Goal: Task Accomplishment & Management: Manage account settings

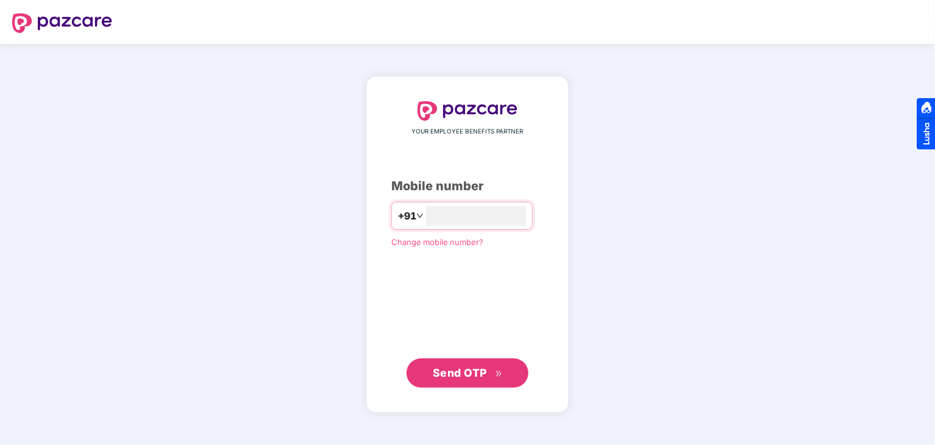
type input "**********"
click at [449, 374] on span "Send OTP" at bounding box center [460, 372] width 54 height 13
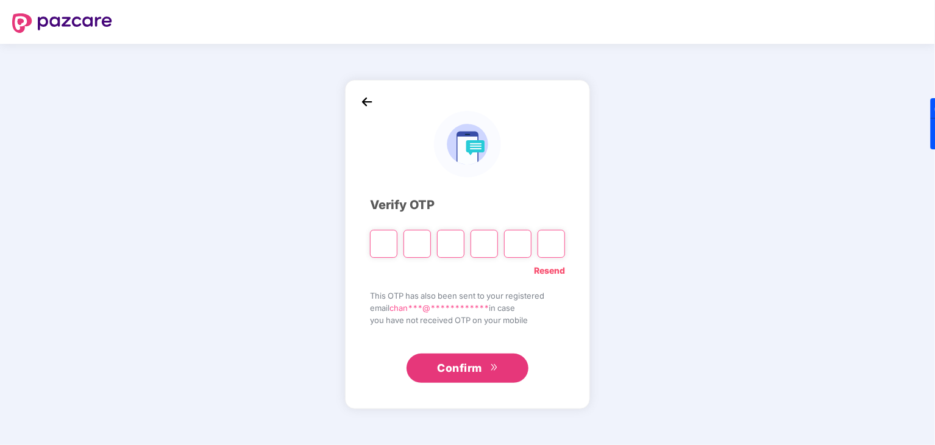
paste input "*"
type input "*"
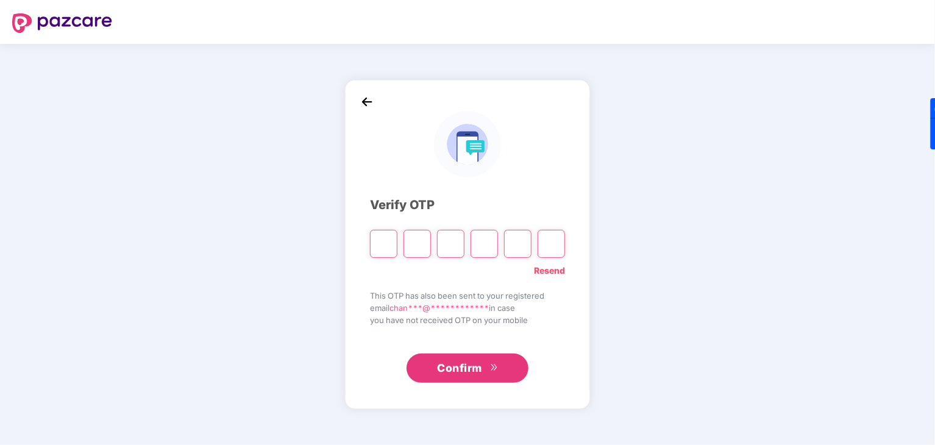
type input "*"
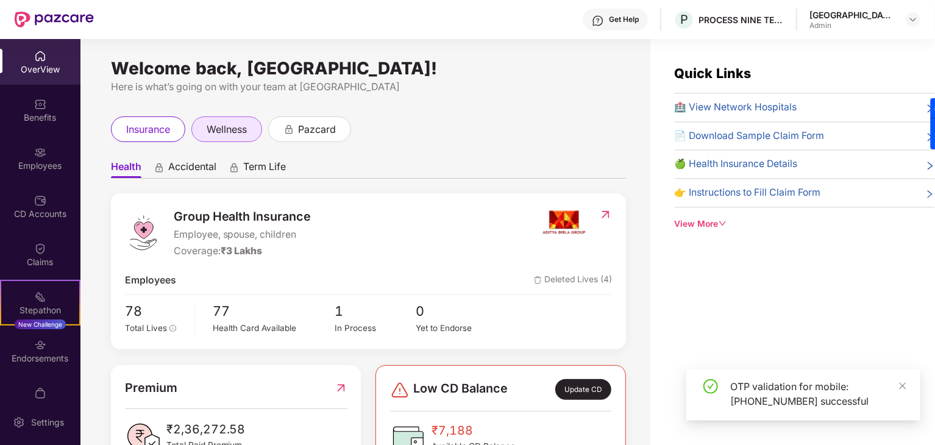
click at [22, 160] on div "Employees" at bounding box center [40, 166] width 80 height 12
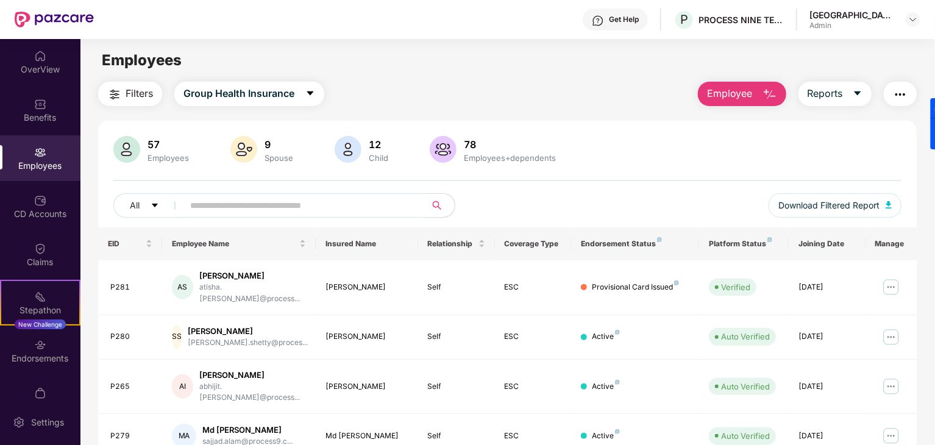
click at [212, 198] on input "text" at bounding box center [299, 205] width 219 height 18
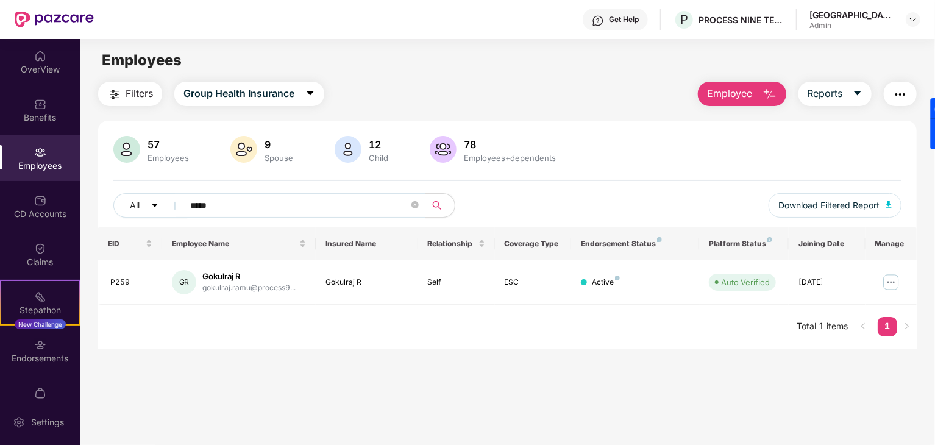
type input "*****"
click at [724, 91] on span "Employee" at bounding box center [730, 93] width 46 height 15
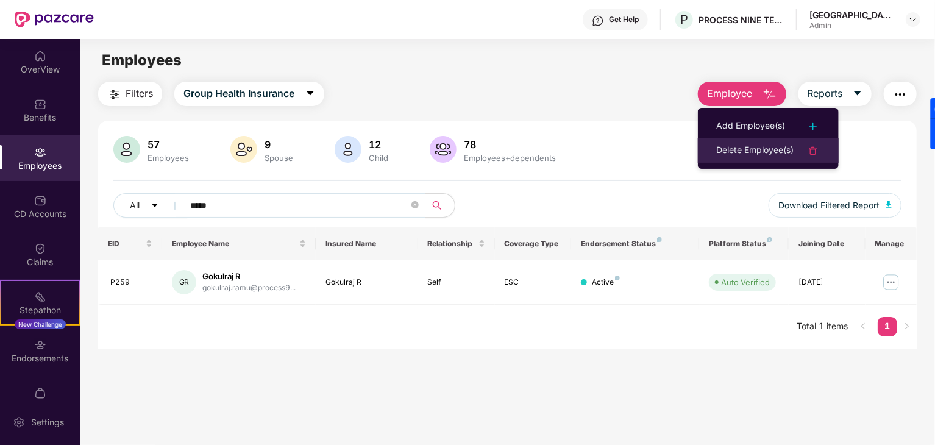
click at [746, 152] on div "Delete Employee(s)" at bounding box center [754, 150] width 77 height 15
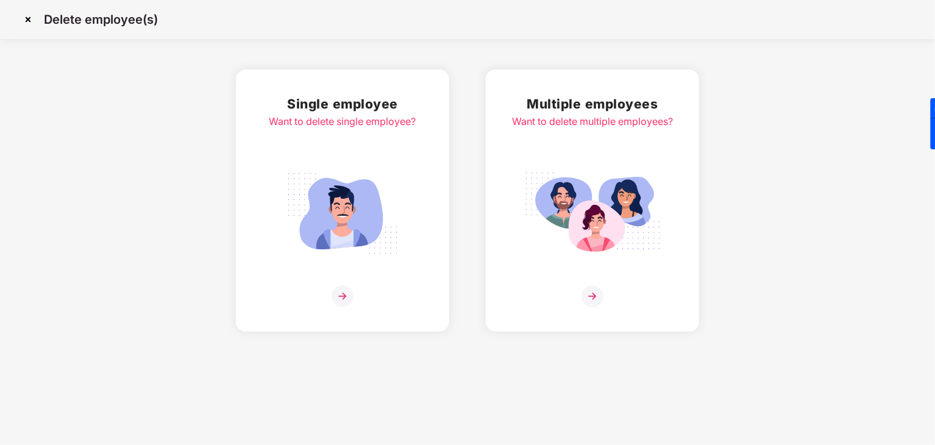
click at [318, 212] on img at bounding box center [342, 213] width 137 height 95
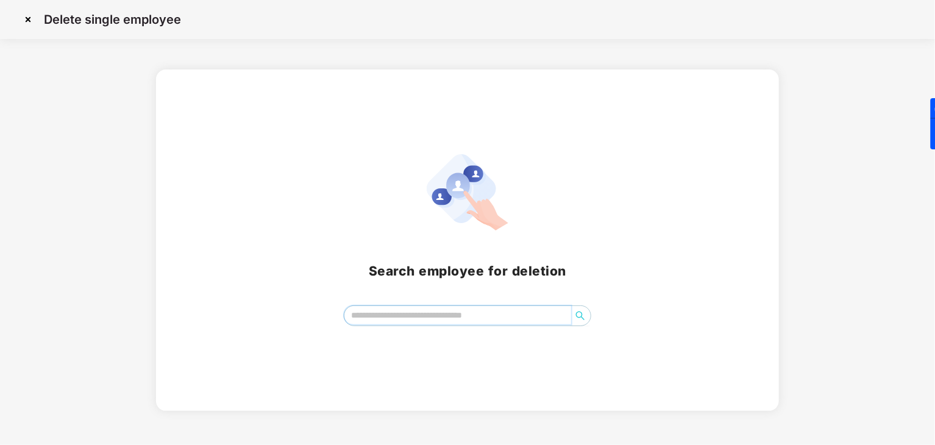
click at [403, 322] on input "search" at bounding box center [457, 315] width 227 height 18
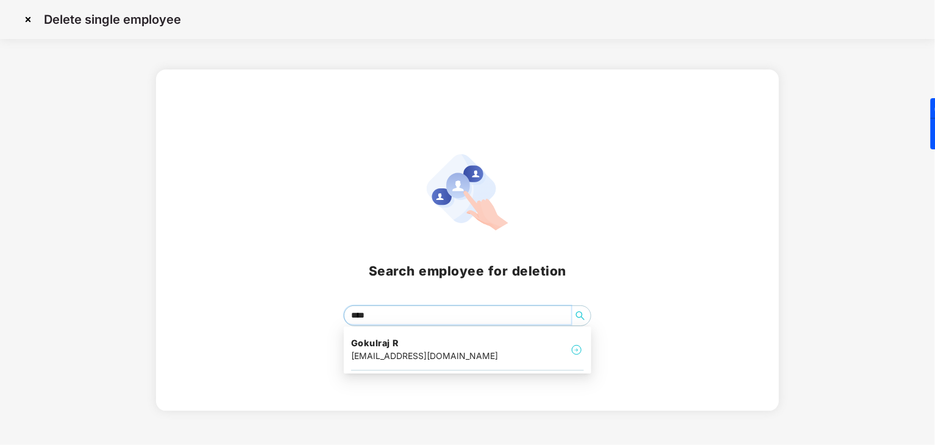
type input "*****"
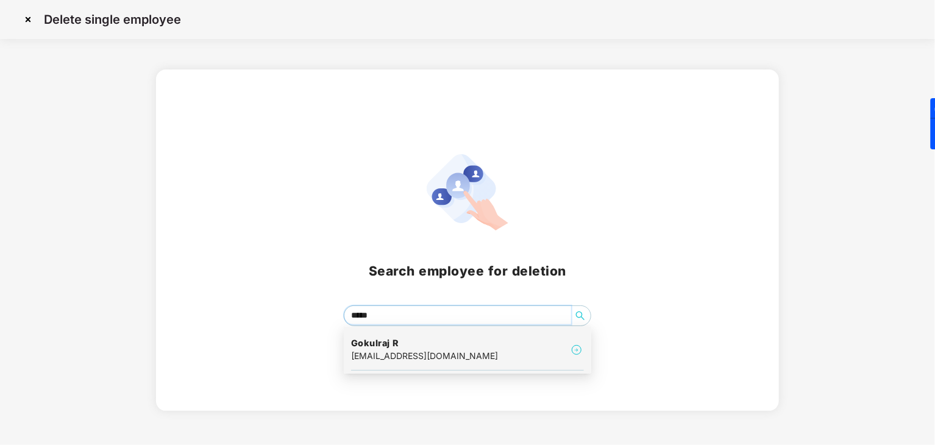
click at [410, 353] on div "gokulraj.ramu@process9.com" at bounding box center [424, 355] width 147 height 13
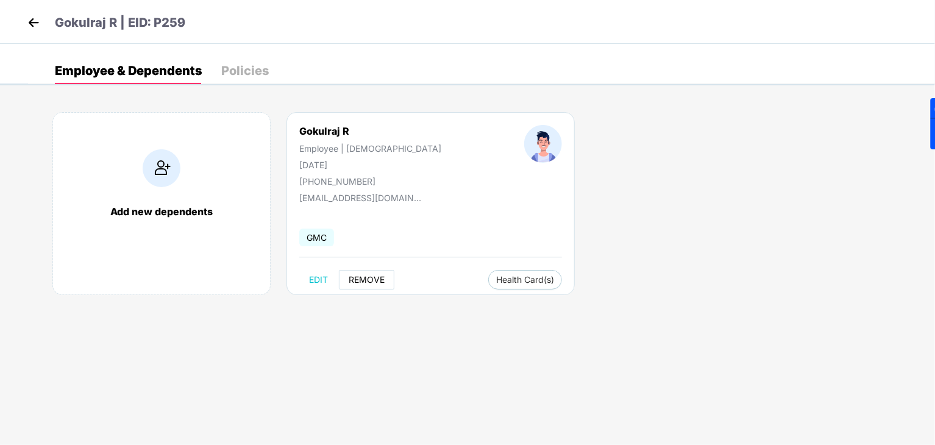
click at [382, 282] on span "REMOVE" at bounding box center [367, 280] width 36 height 10
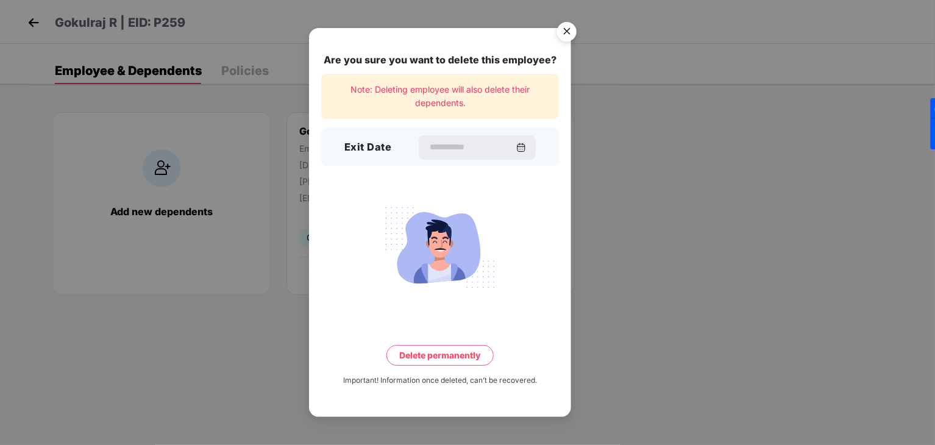
click at [567, 37] on img "Close" at bounding box center [567, 33] width 34 height 34
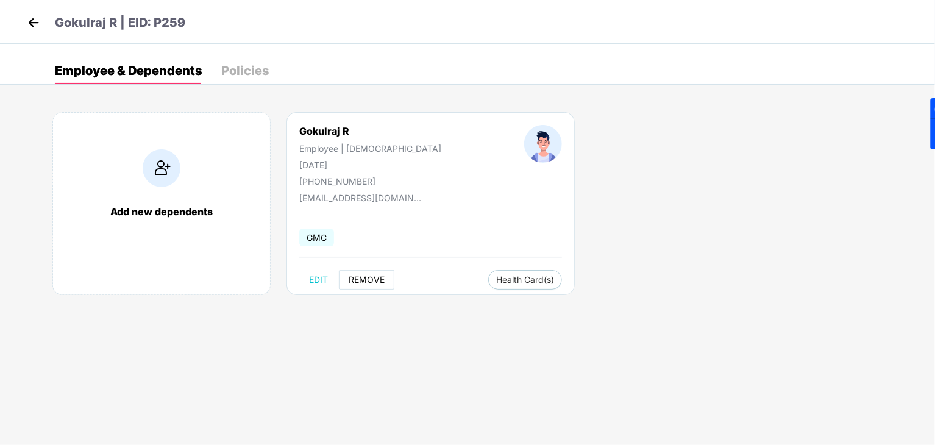
click at [363, 281] on span "REMOVE" at bounding box center [367, 280] width 36 height 10
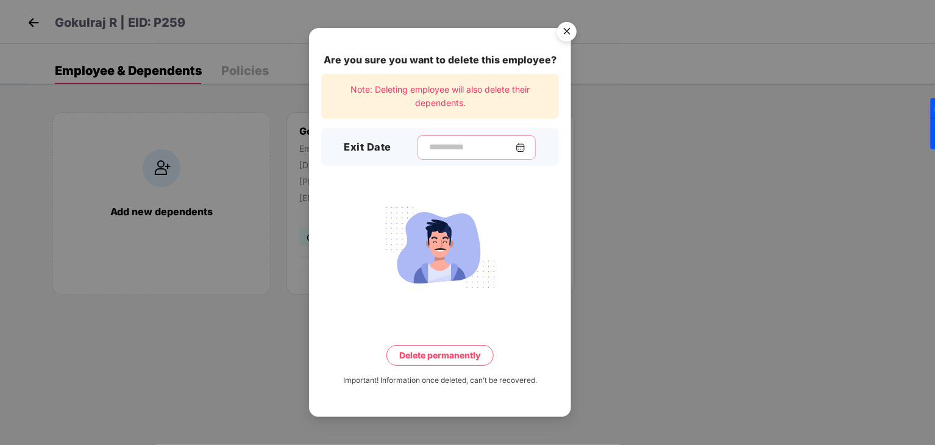
click at [428, 149] on input at bounding box center [472, 147] width 88 height 13
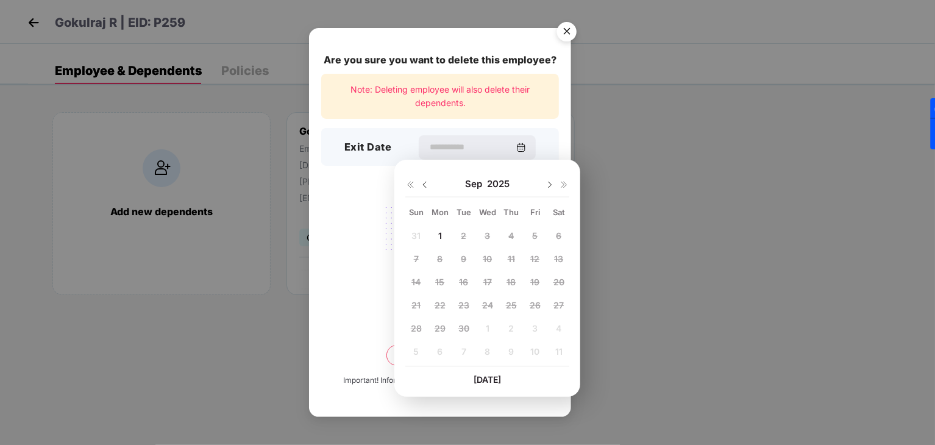
click at [409, 182] on img at bounding box center [410, 185] width 10 height 10
click at [566, 183] on img at bounding box center [565, 185] width 10 height 10
click at [423, 185] on img at bounding box center [425, 185] width 10 height 10
click at [534, 332] on span "29" at bounding box center [535, 328] width 11 height 10
type input "**********"
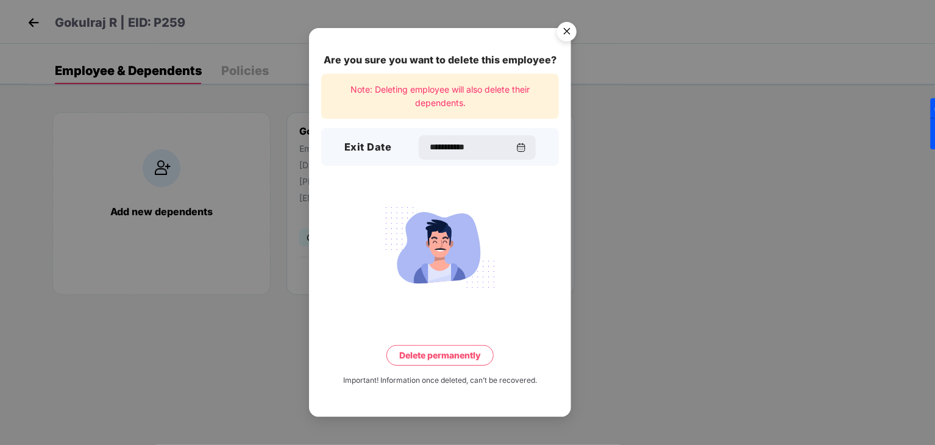
click at [423, 359] on button "Delete permanently" at bounding box center [439, 355] width 107 height 21
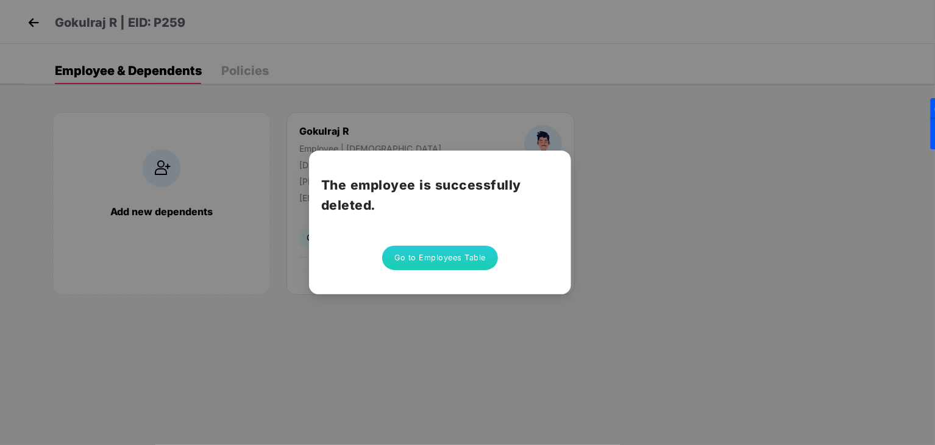
click at [458, 257] on button "Go to Employees Table" at bounding box center [440, 258] width 116 height 24
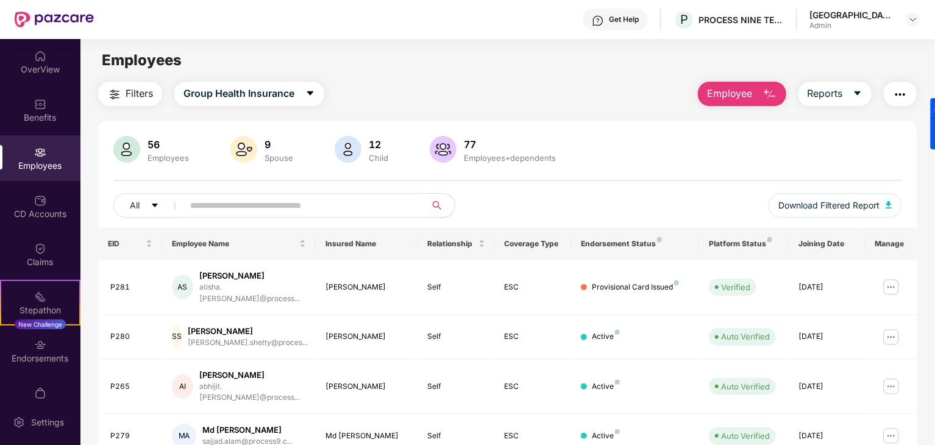
click at [756, 96] on button "Employee" at bounding box center [742, 94] width 88 height 24
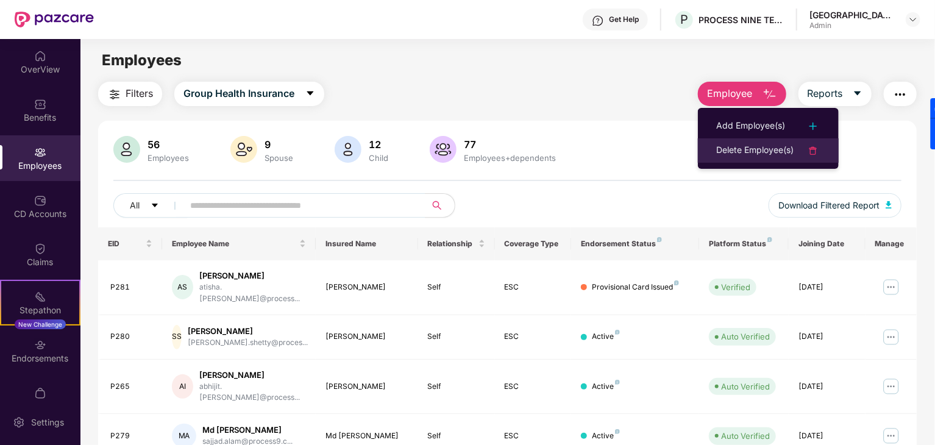
click at [757, 151] on div "Delete Employee(s)" at bounding box center [754, 150] width 77 height 15
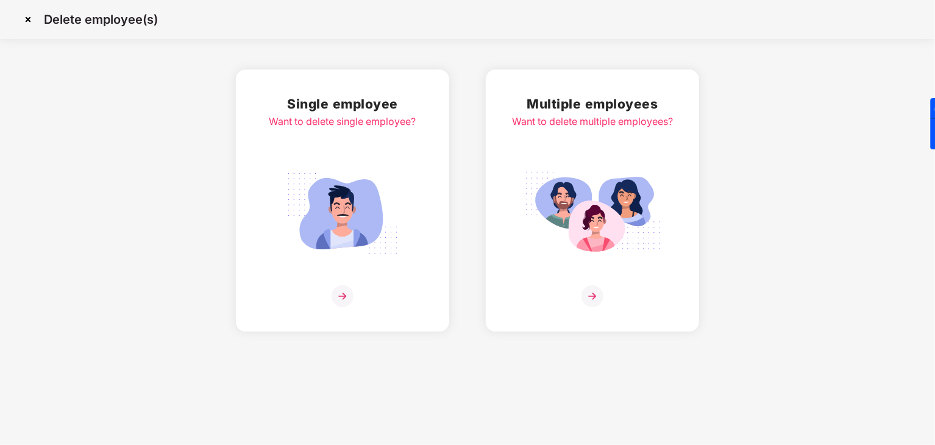
click at [340, 297] on img at bounding box center [343, 296] width 22 height 22
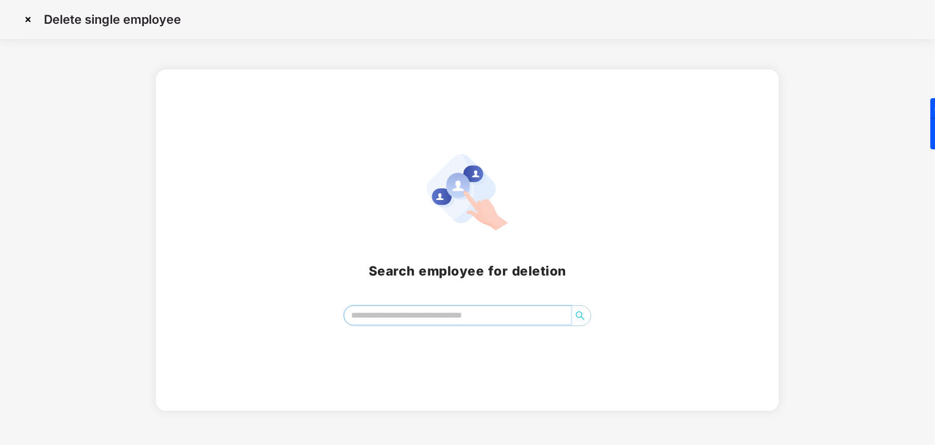
click at [393, 320] on input "search" at bounding box center [457, 315] width 227 height 18
type input "*****"
click at [32, 24] on img at bounding box center [28, 20] width 20 height 20
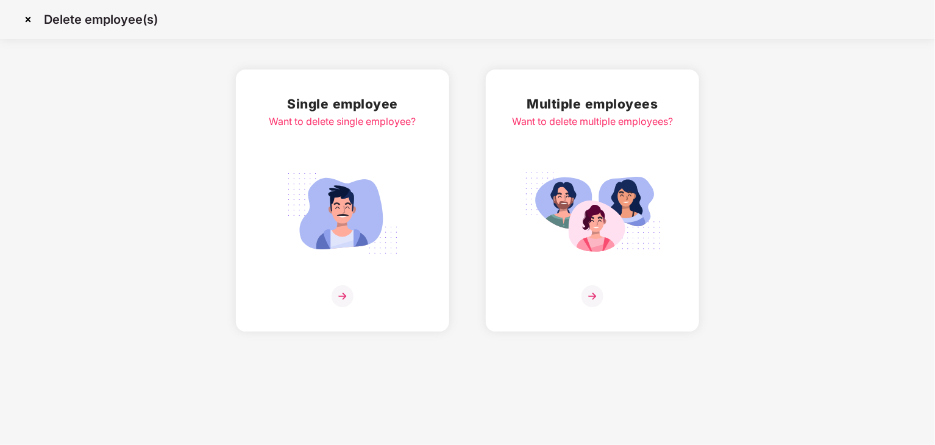
click at [335, 218] on img at bounding box center [342, 213] width 137 height 95
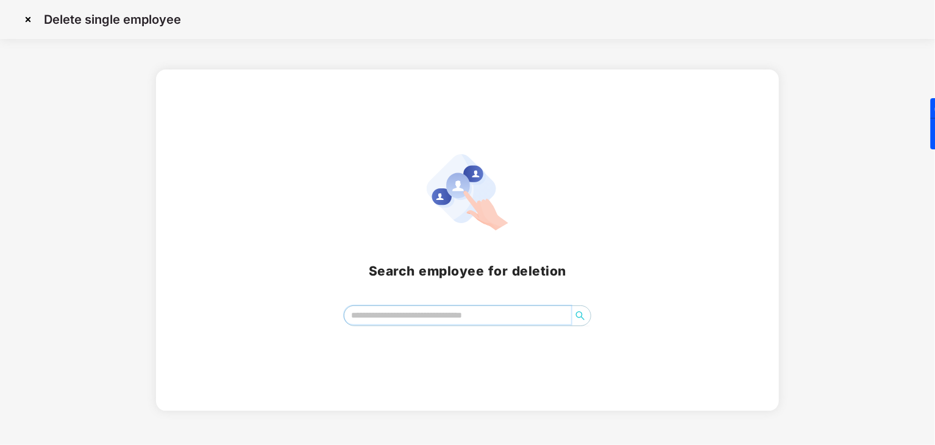
click at [410, 322] on input "search" at bounding box center [457, 315] width 227 height 18
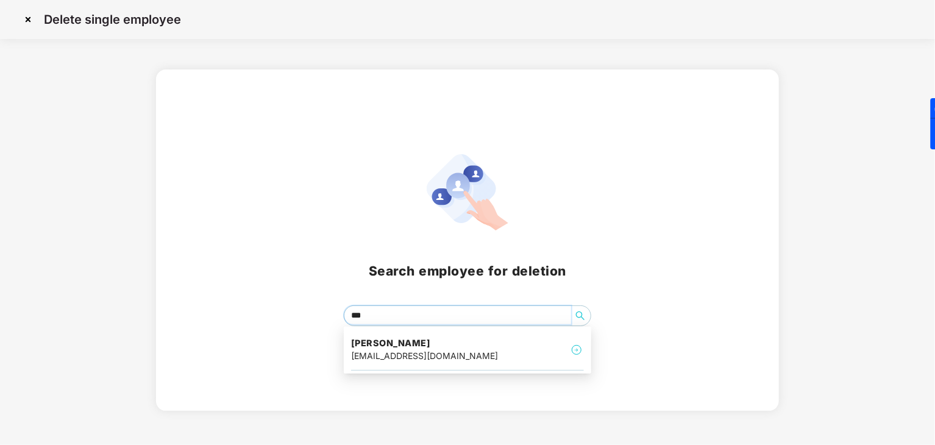
type input "****"
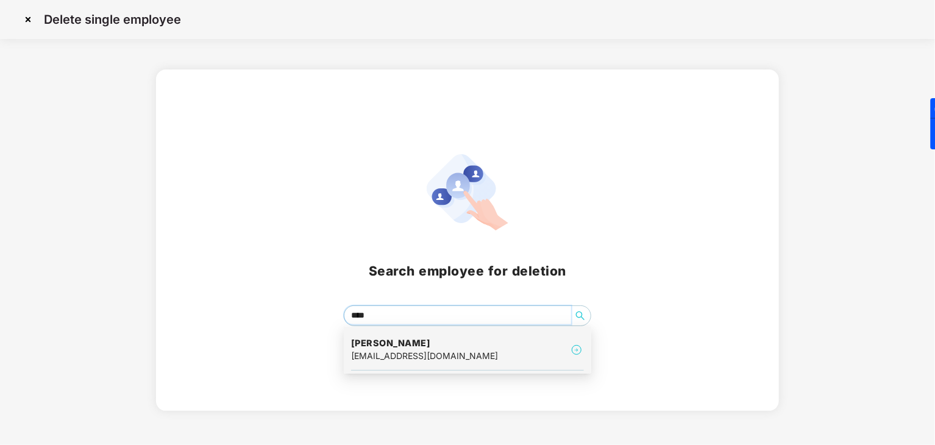
click at [436, 359] on div "[EMAIL_ADDRESS][DOMAIN_NAME]" at bounding box center [424, 355] width 147 height 13
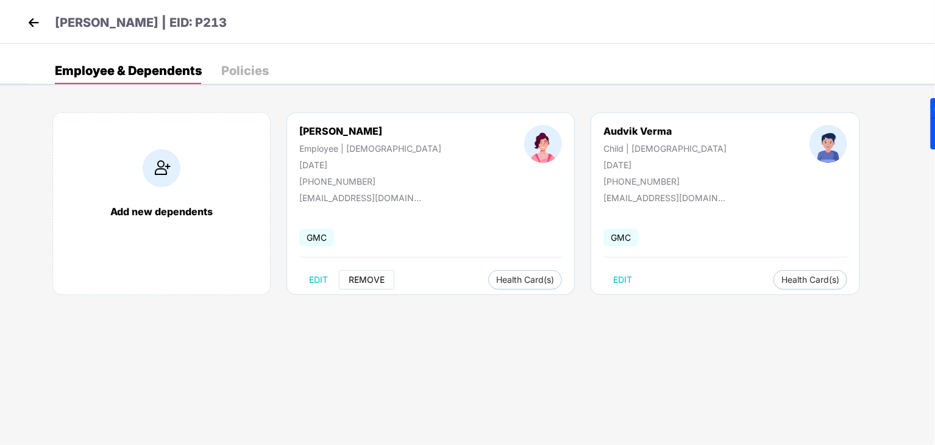
click at [362, 281] on span "REMOVE" at bounding box center [367, 280] width 36 height 10
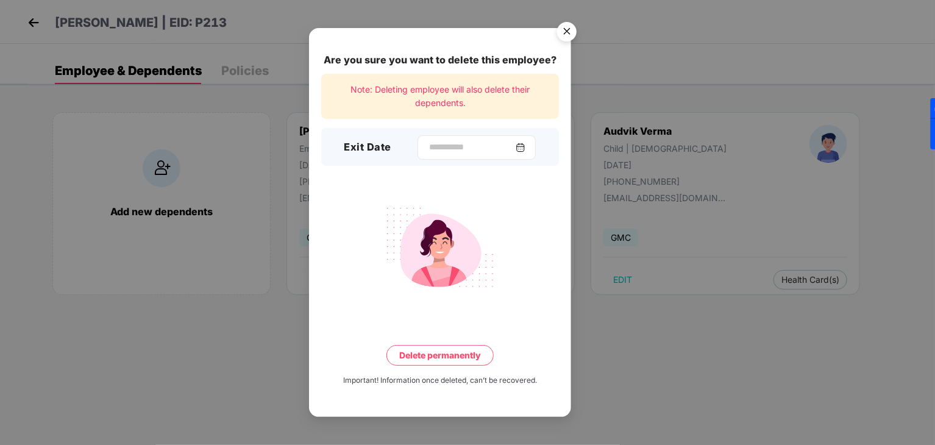
click at [525, 152] on img at bounding box center [521, 148] width 10 height 10
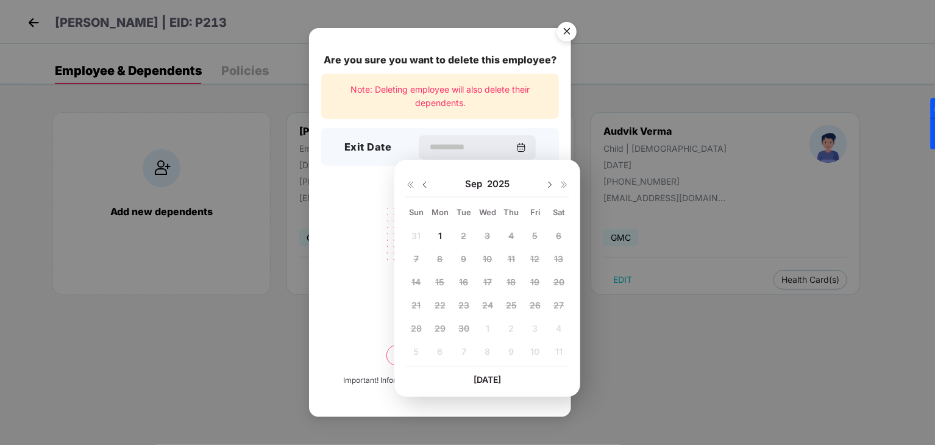
click at [427, 182] on img at bounding box center [425, 185] width 10 height 10
click at [535, 323] on span "29" at bounding box center [535, 328] width 11 height 10
type input "**********"
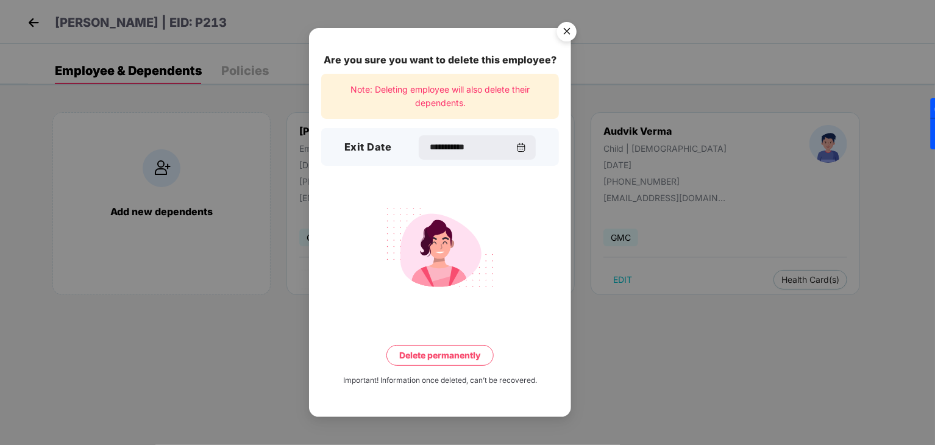
click at [430, 352] on button "Delete permanently" at bounding box center [439, 355] width 107 height 21
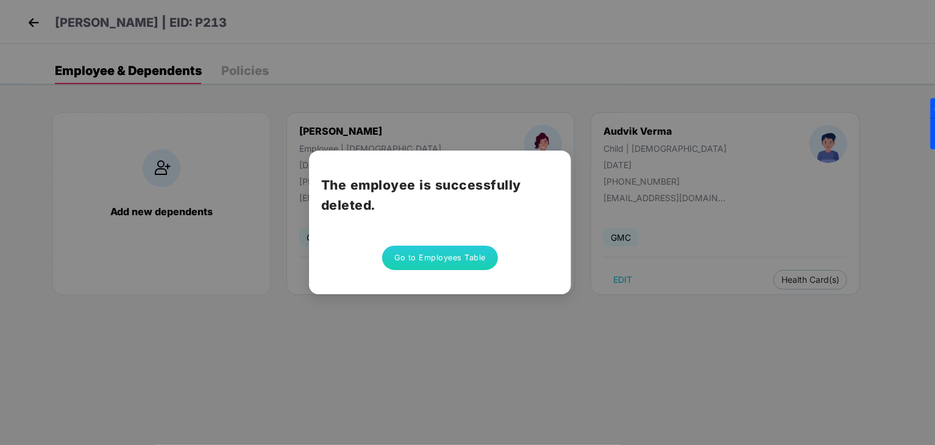
click at [432, 257] on button "Go to Employees Table" at bounding box center [440, 258] width 116 height 24
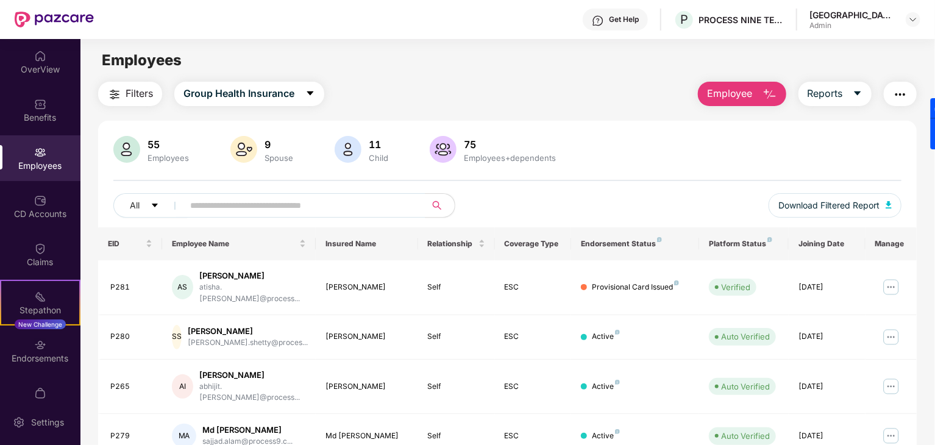
click at [41, 157] on img at bounding box center [40, 152] width 12 height 12
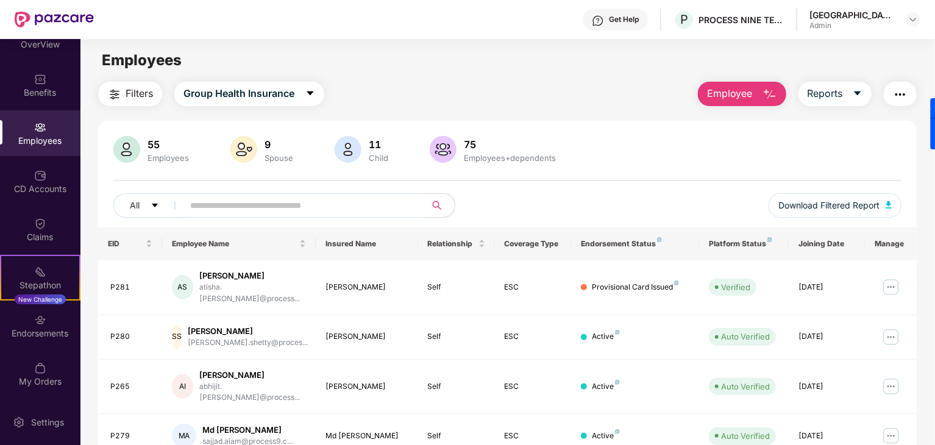
click at [895, 91] on img "button" at bounding box center [900, 94] width 15 height 15
click at [114, 101] on button "Filters" at bounding box center [130, 94] width 64 height 24
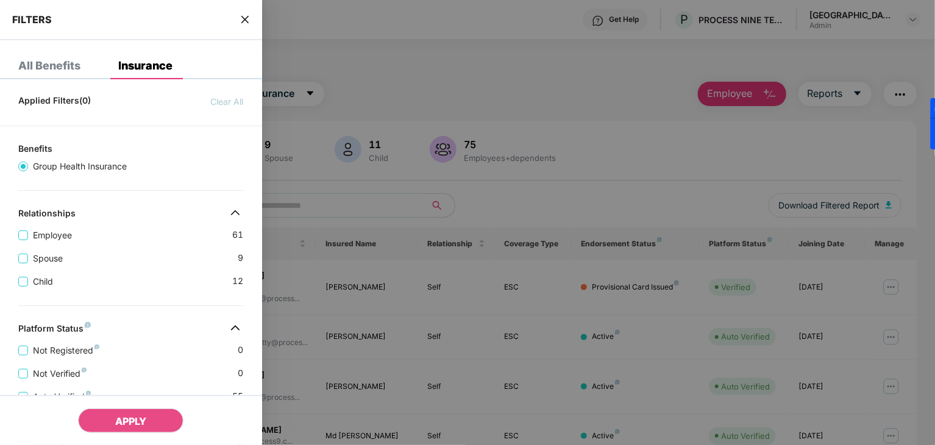
click at [114, 96] on div "Applied Filters(0) Clear All" at bounding box center [131, 99] width 262 height 20
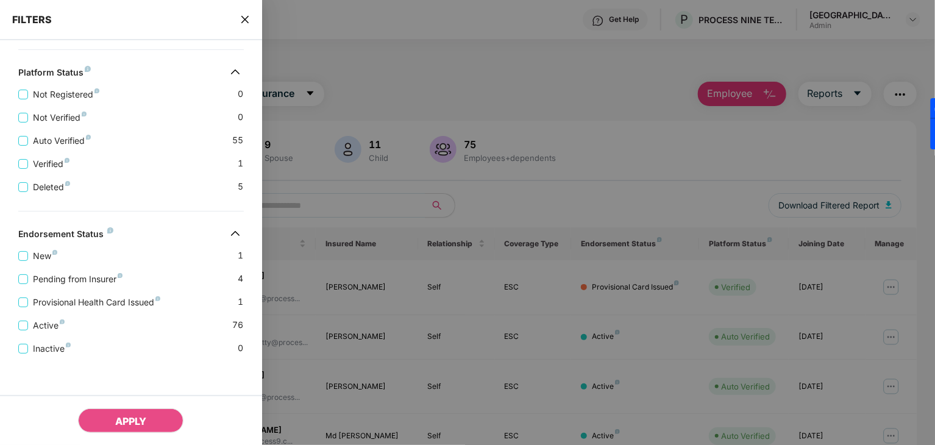
scroll to position [257, 0]
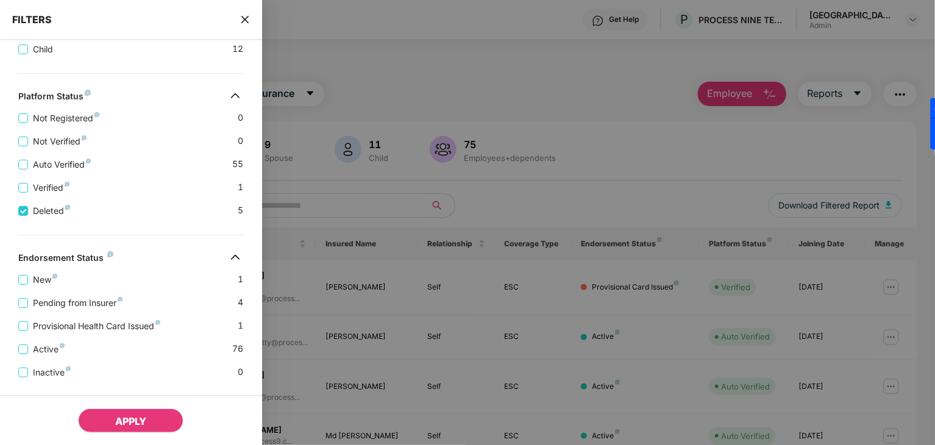
click at [118, 415] on span "APPLY" at bounding box center [130, 421] width 31 height 12
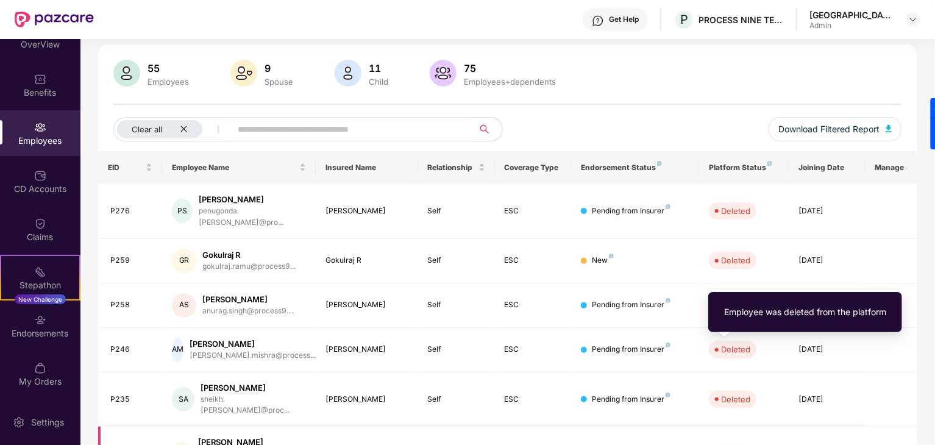
scroll to position [0, 0]
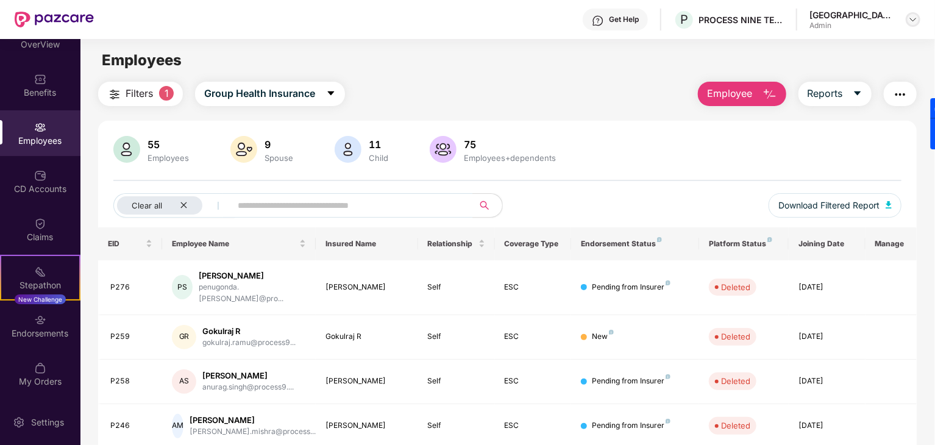
click at [912, 21] on img at bounding box center [913, 20] width 10 height 10
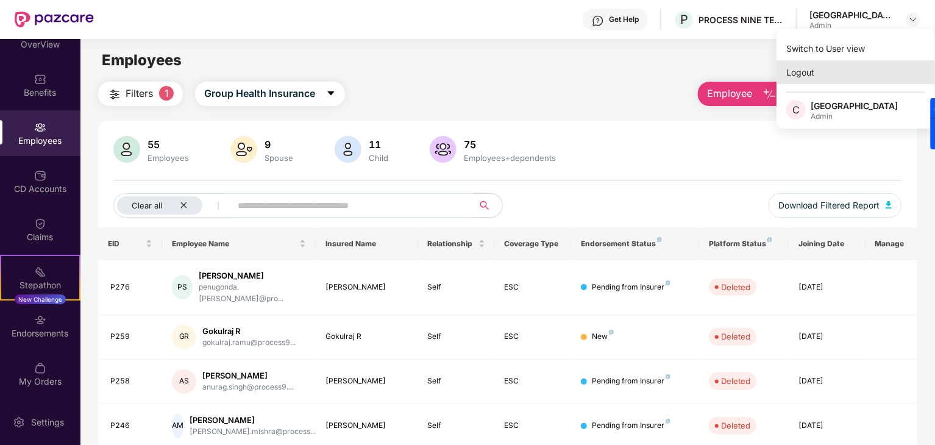
click at [802, 64] on div "Logout" at bounding box center [856, 72] width 158 height 24
